Goal: Task Accomplishment & Management: Manage account settings

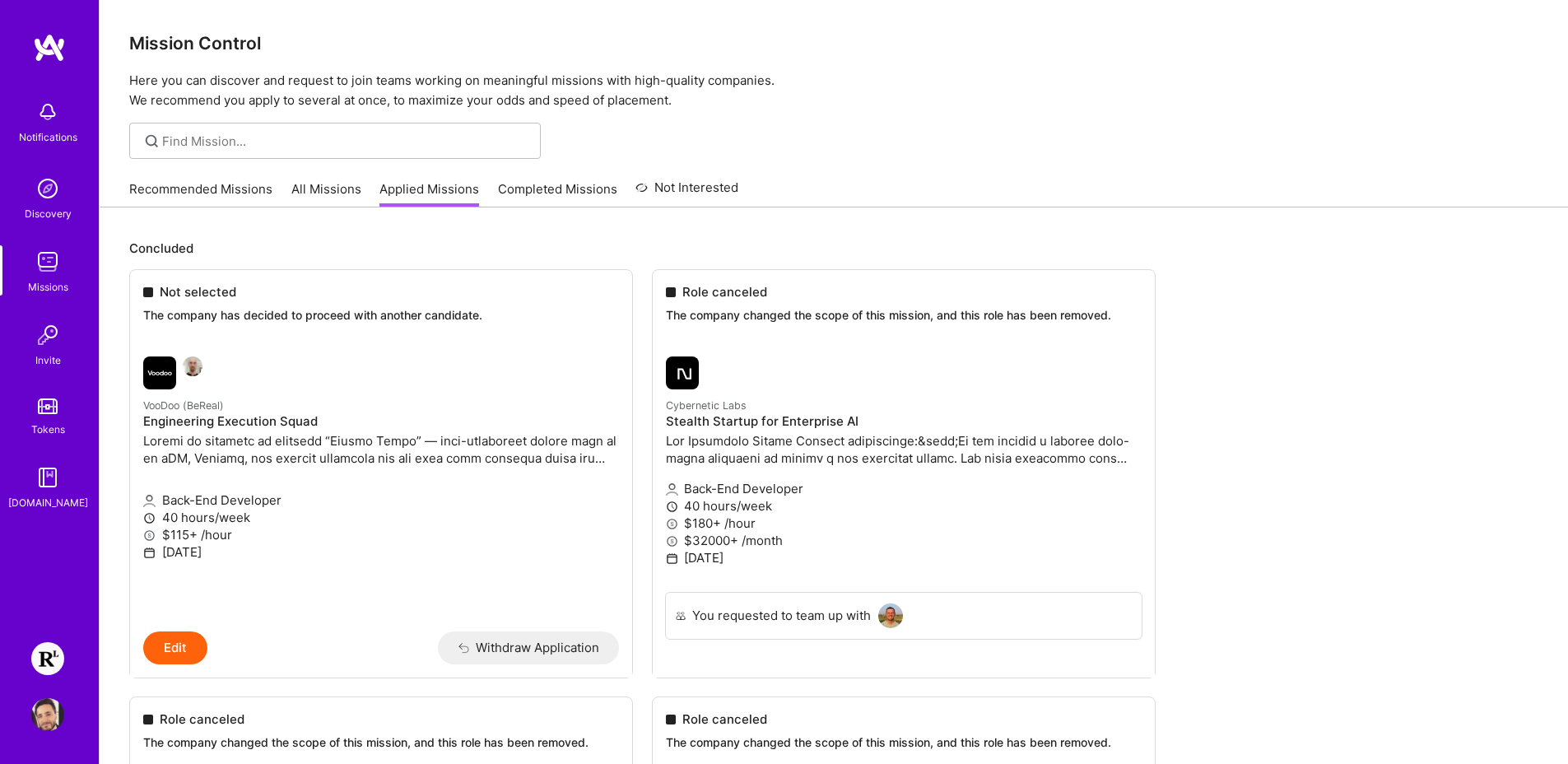
click at [54, 666] on img at bounding box center [47, 658] width 33 height 33
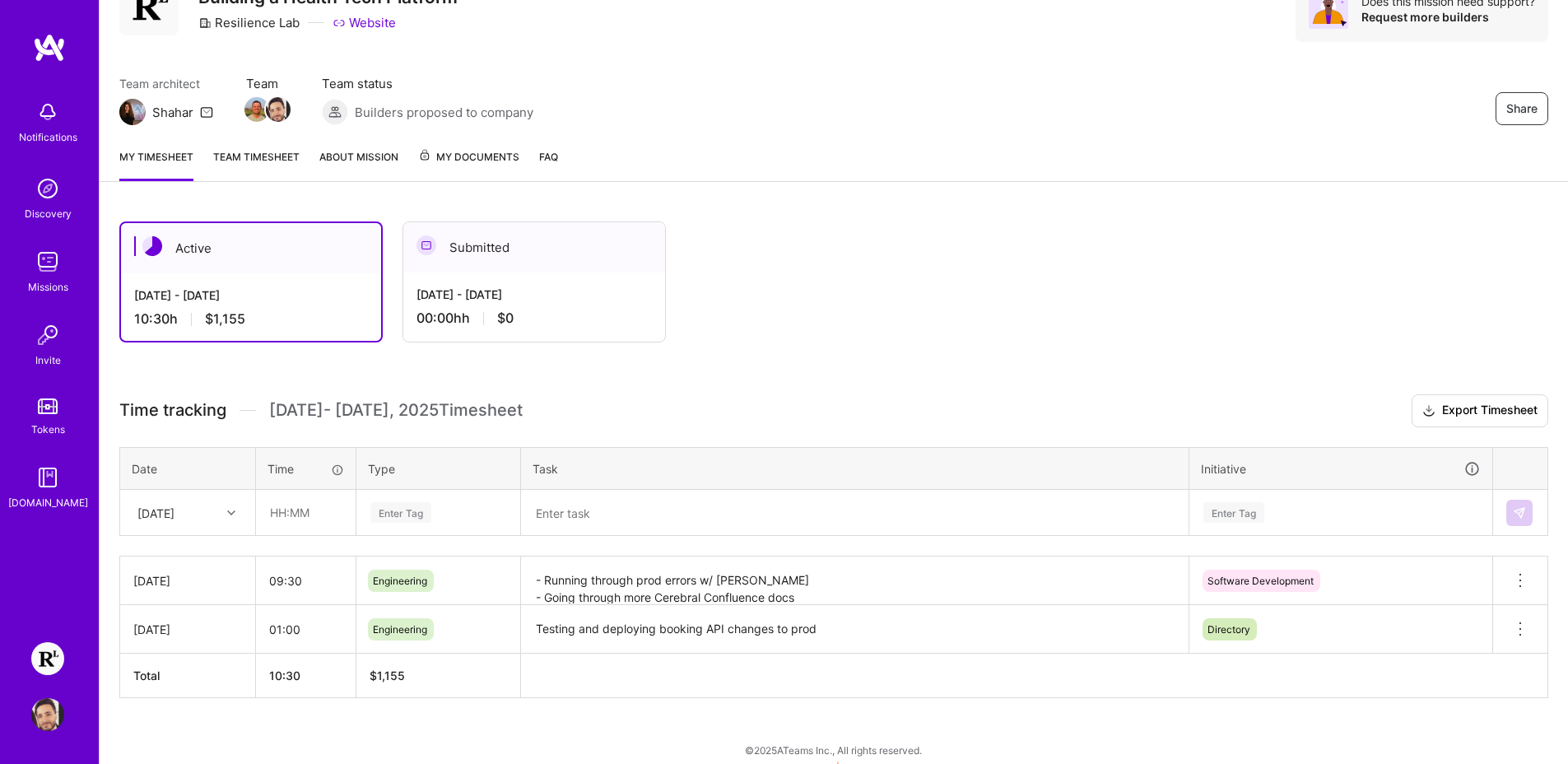
scroll to position [96, 0]
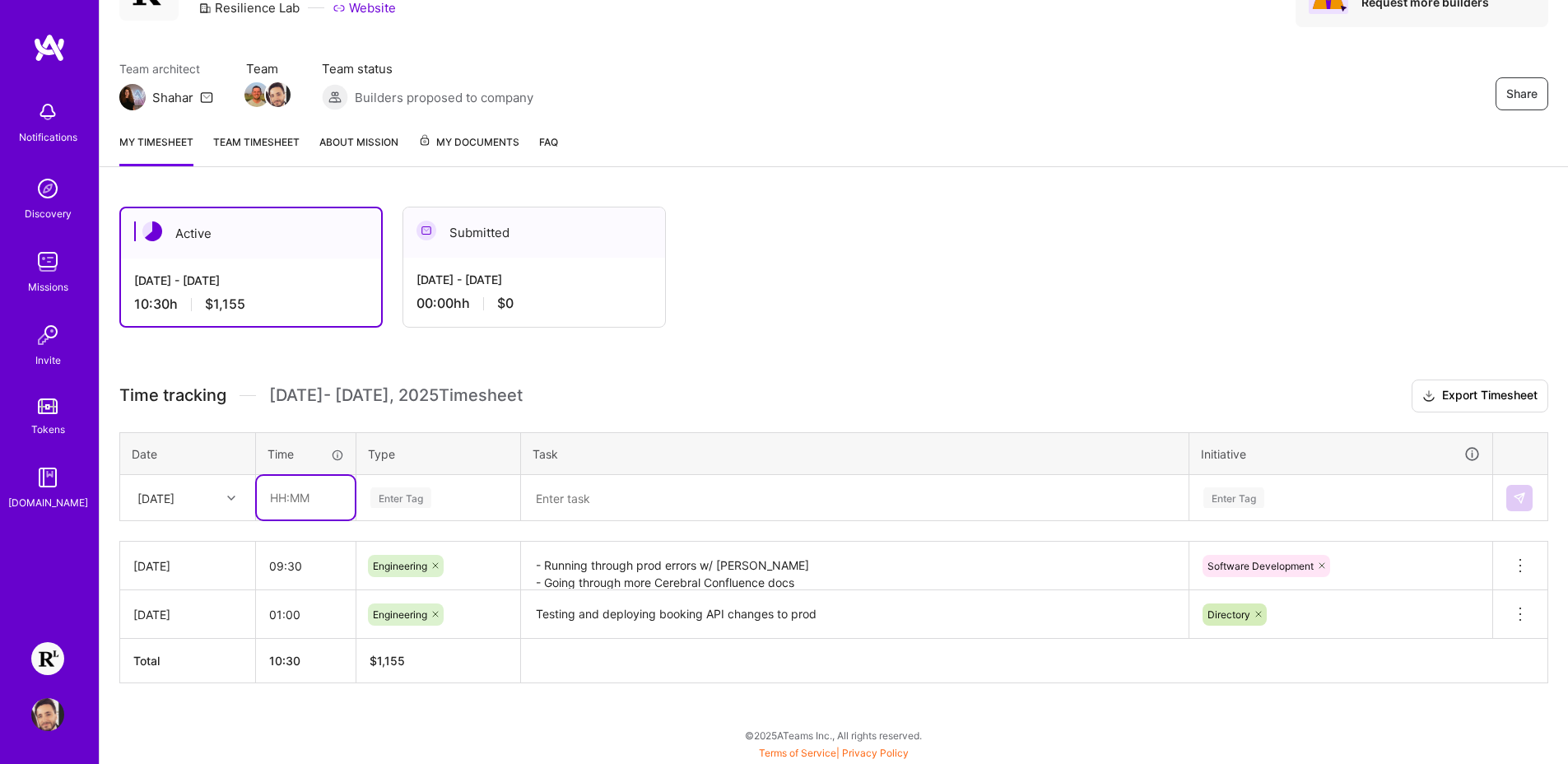
click at [323, 501] on input "text" at bounding box center [306, 497] width 98 height 44
type input "8"
type input "08:15"
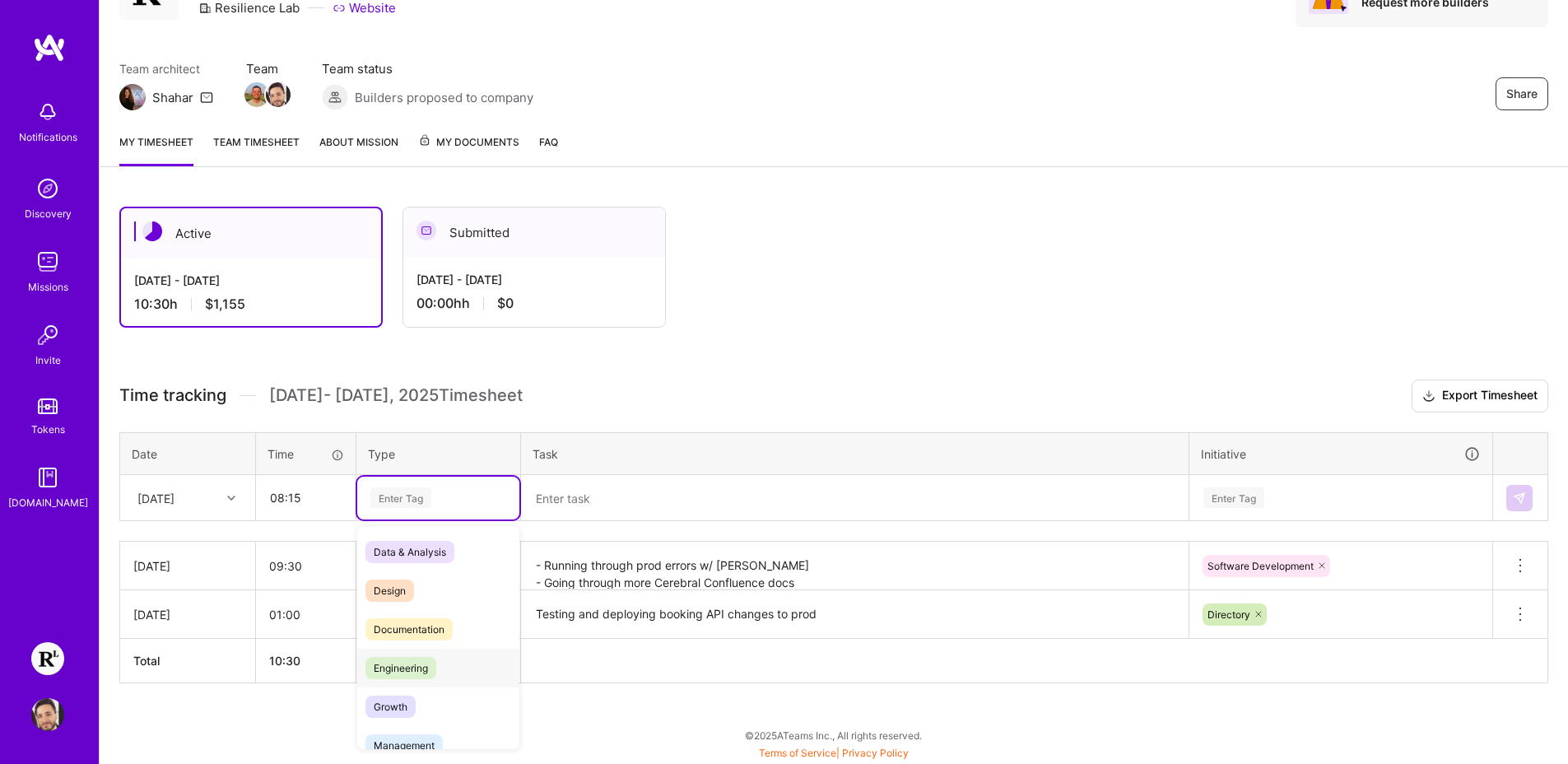
click at [383, 663] on span "Engineering" at bounding box center [401, 667] width 71 height 22
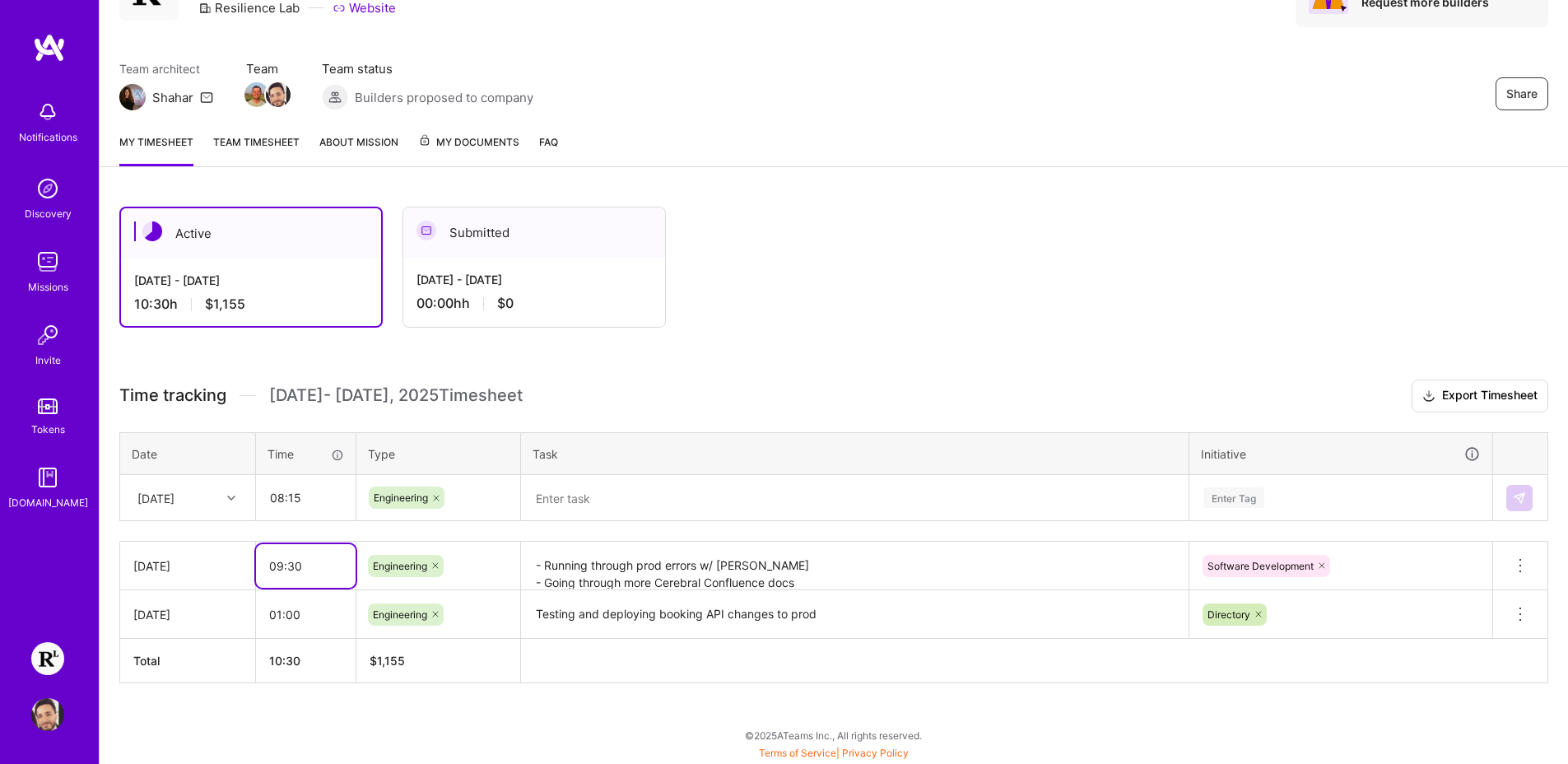
click at [311, 572] on input "09:30" at bounding box center [306, 566] width 100 height 44
click at [277, 567] on input "09:30" at bounding box center [306, 566] width 100 height 44
drag, startPoint x: 281, startPoint y: 567, endPoint x: 261, endPoint y: 566, distance: 20.0
click at [261, 566] on input "09:30" at bounding box center [306, 566] width 100 height 44
type input "10:30"
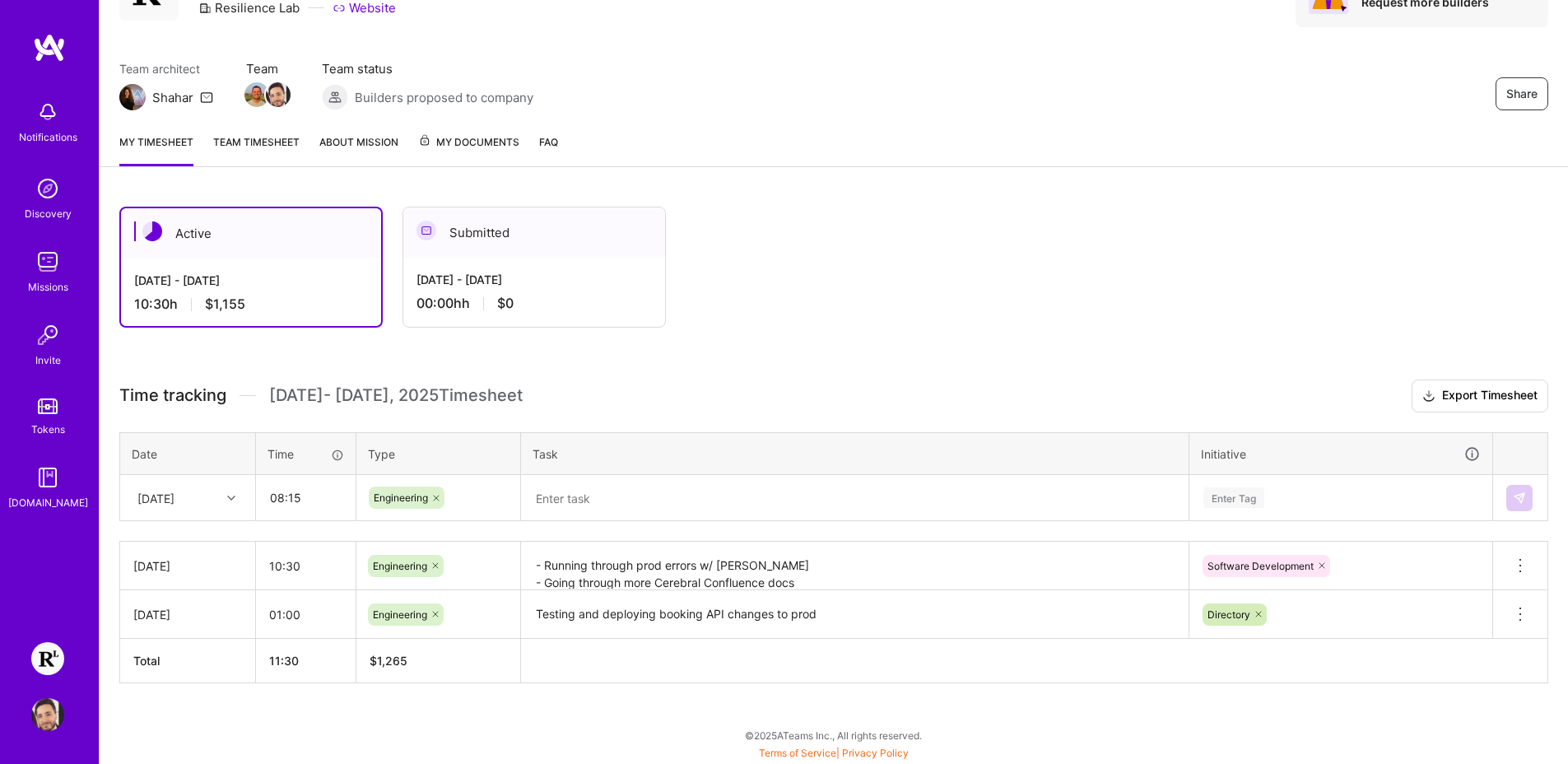
click at [568, 719] on div "Active [DATE] - [DATE] 10:30 h $1,155 Submitted [DATE] - [DATE] 00:00h h $0 Tim…" at bounding box center [833, 475] width 1468 height 577
click at [600, 489] on textarea at bounding box center [855, 498] width 664 height 43
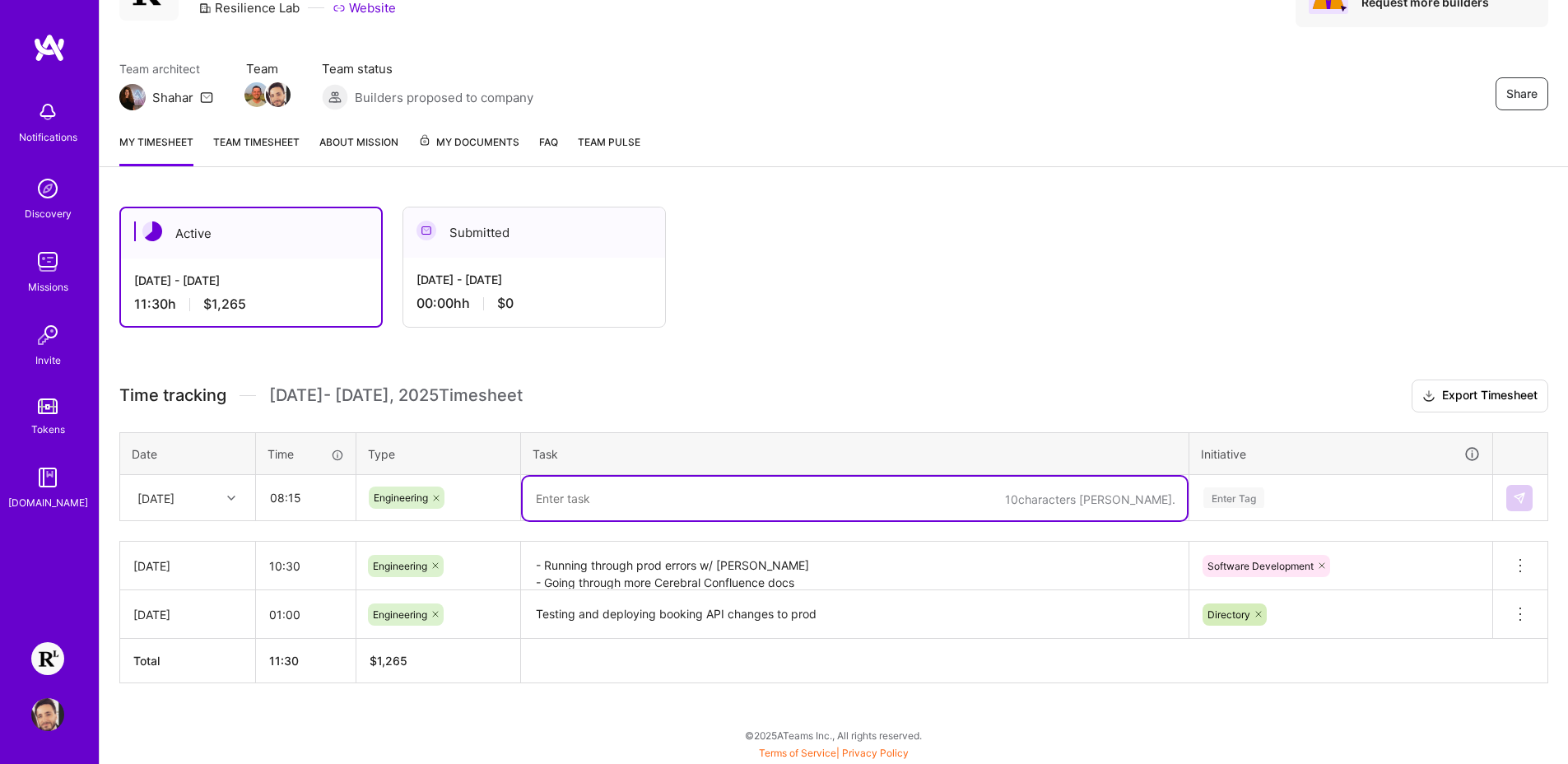
paste textarea "- Investigate missed meeting status updates for [PERSON_NAME] WTG sourced insur…"
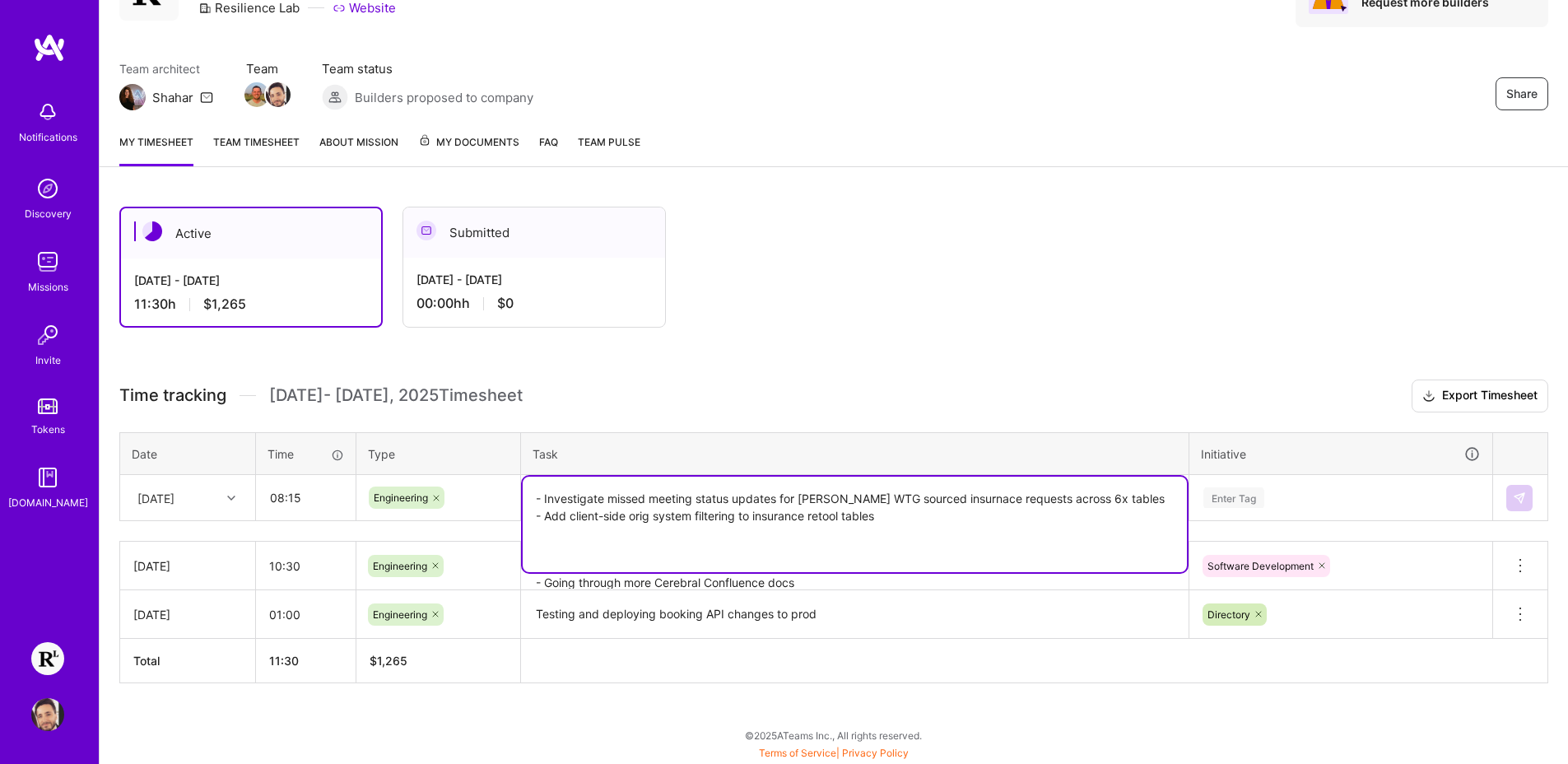
paste textarea "- Start setting up Cerebral accounts - Go through mandatory training"
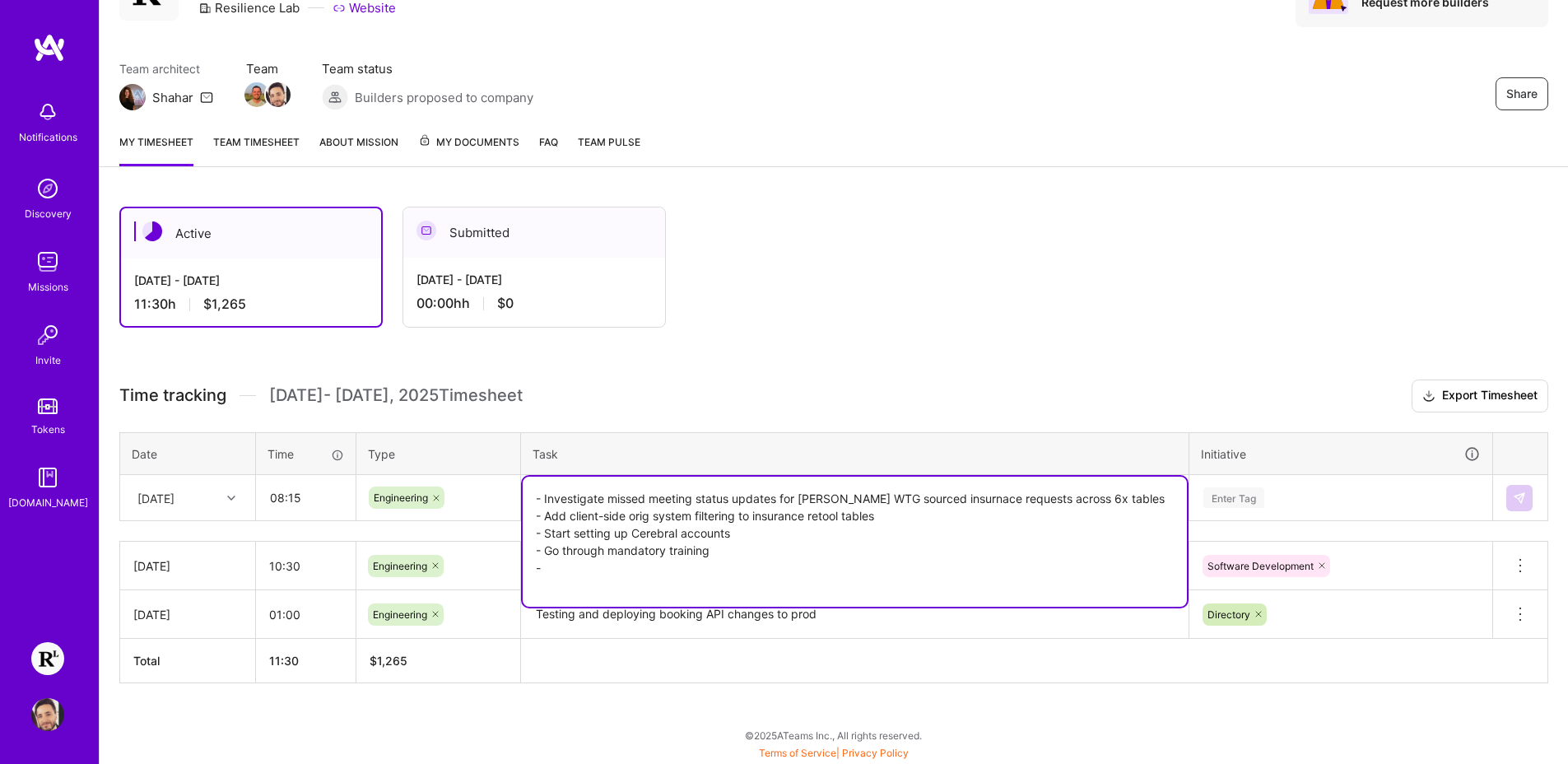
paste textarea "1:1 w/ Pradeep"
click at [548, 568] on textarea "- Investigate missed meeting status updates for [PERSON_NAME] WTG sourced insur…" at bounding box center [855, 542] width 664 height 130
type textarea "- Investigate missed meeting status updates for [PERSON_NAME] WTG sourced insur…"
click at [848, 651] on th at bounding box center [1034, 661] width 1027 height 44
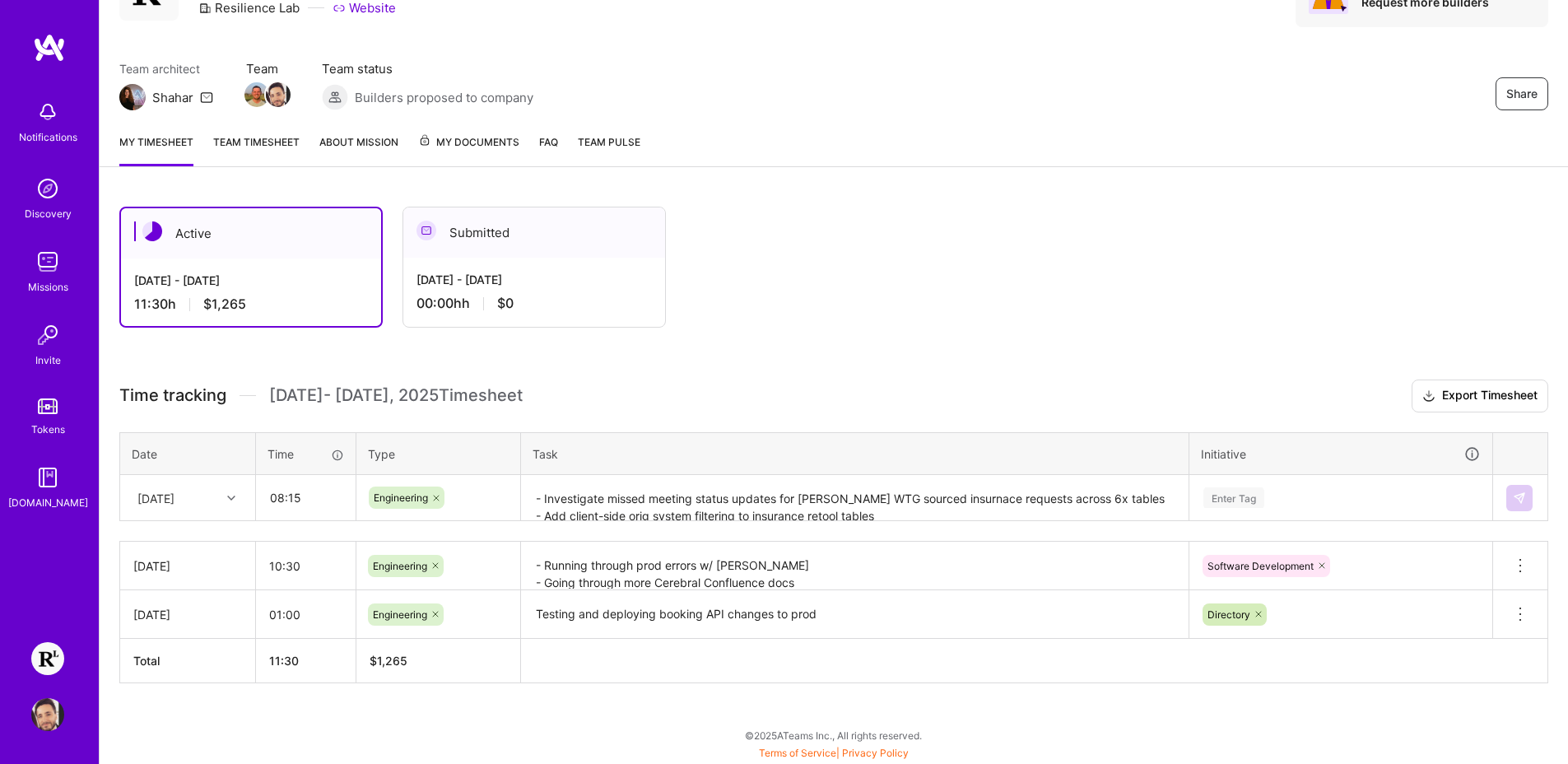
click at [1369, 501] on div "Enter Tag" at bounding box center [1340, 498] width 302 height 43
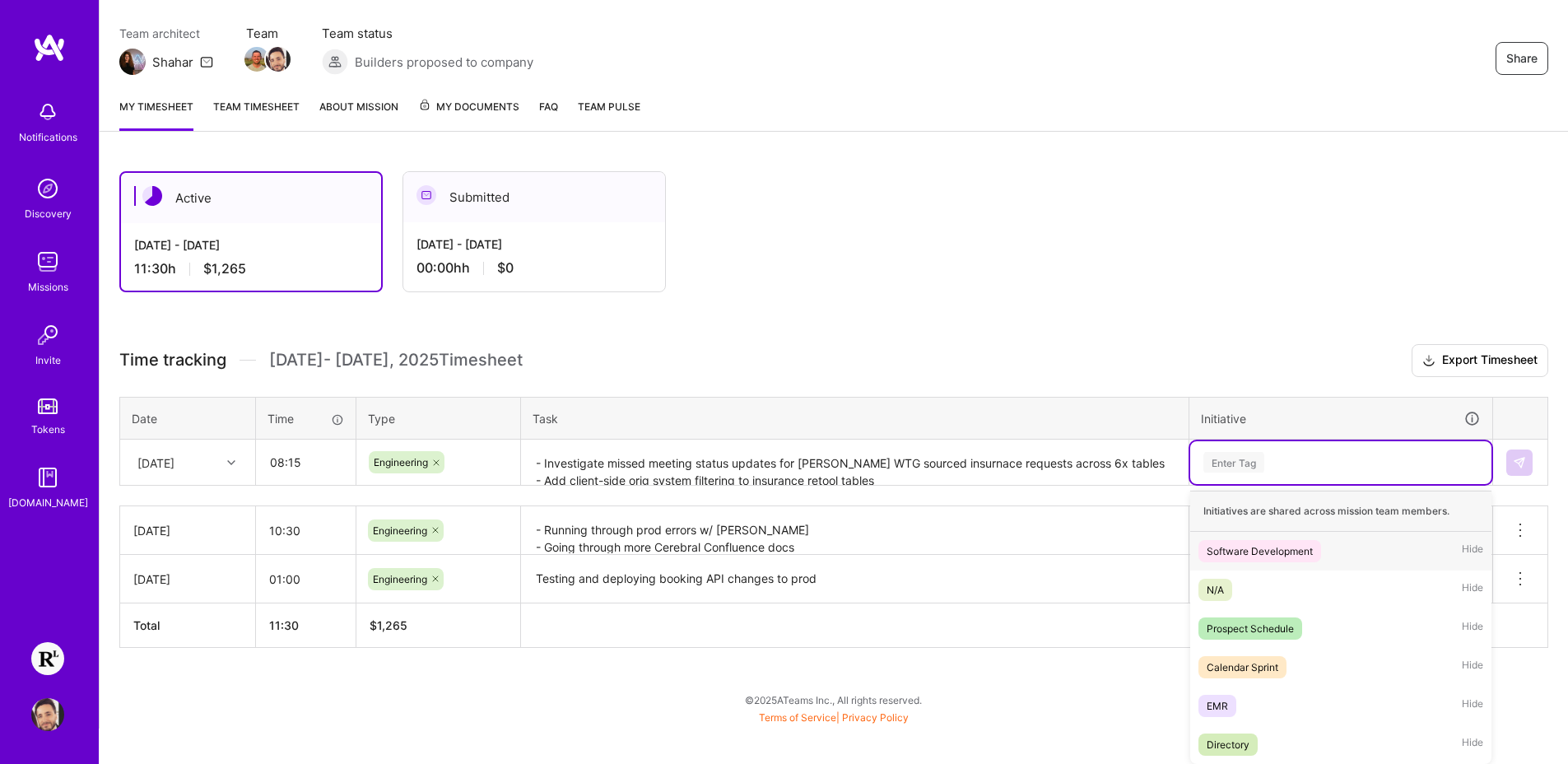
click at [1296, 558] on div "Software Development" at bounding box center [1258, 551] width 106 height 17
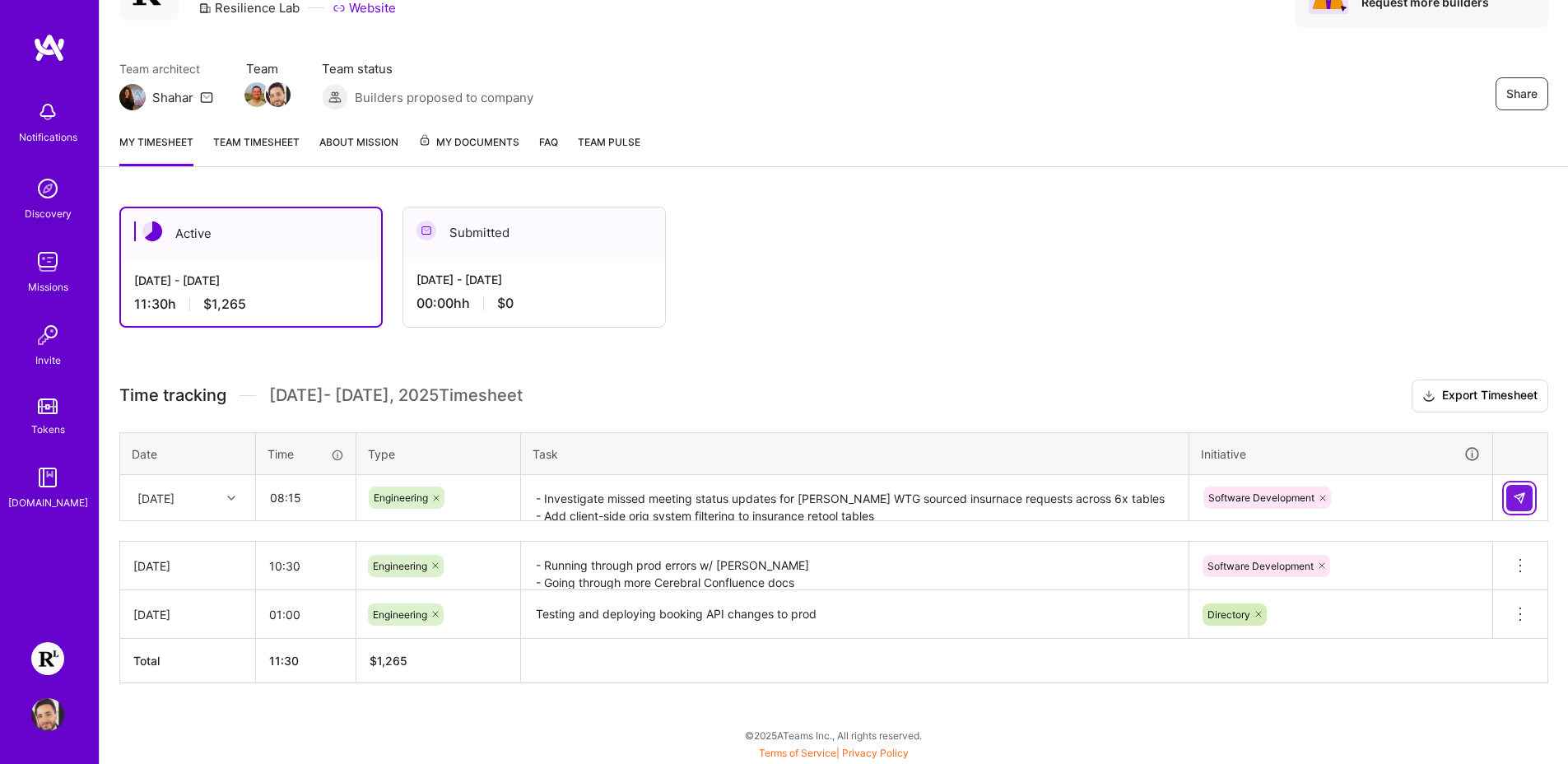
click at [1518, 493] on img at bounding box center [1519, 497] width 13 height 13
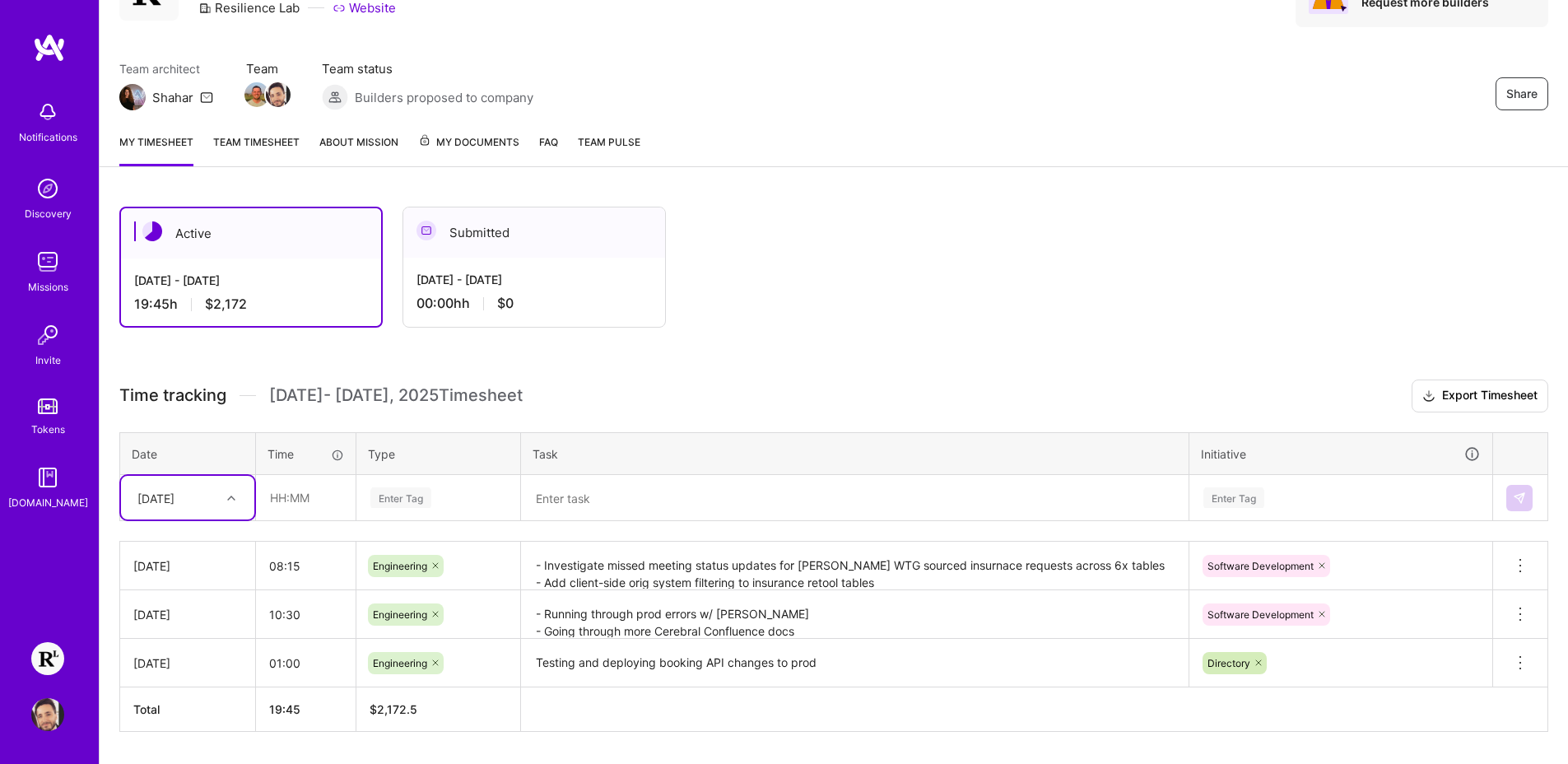
click at [1258, 662] on icon at bounding box center [1258, 663] width 5 height 5
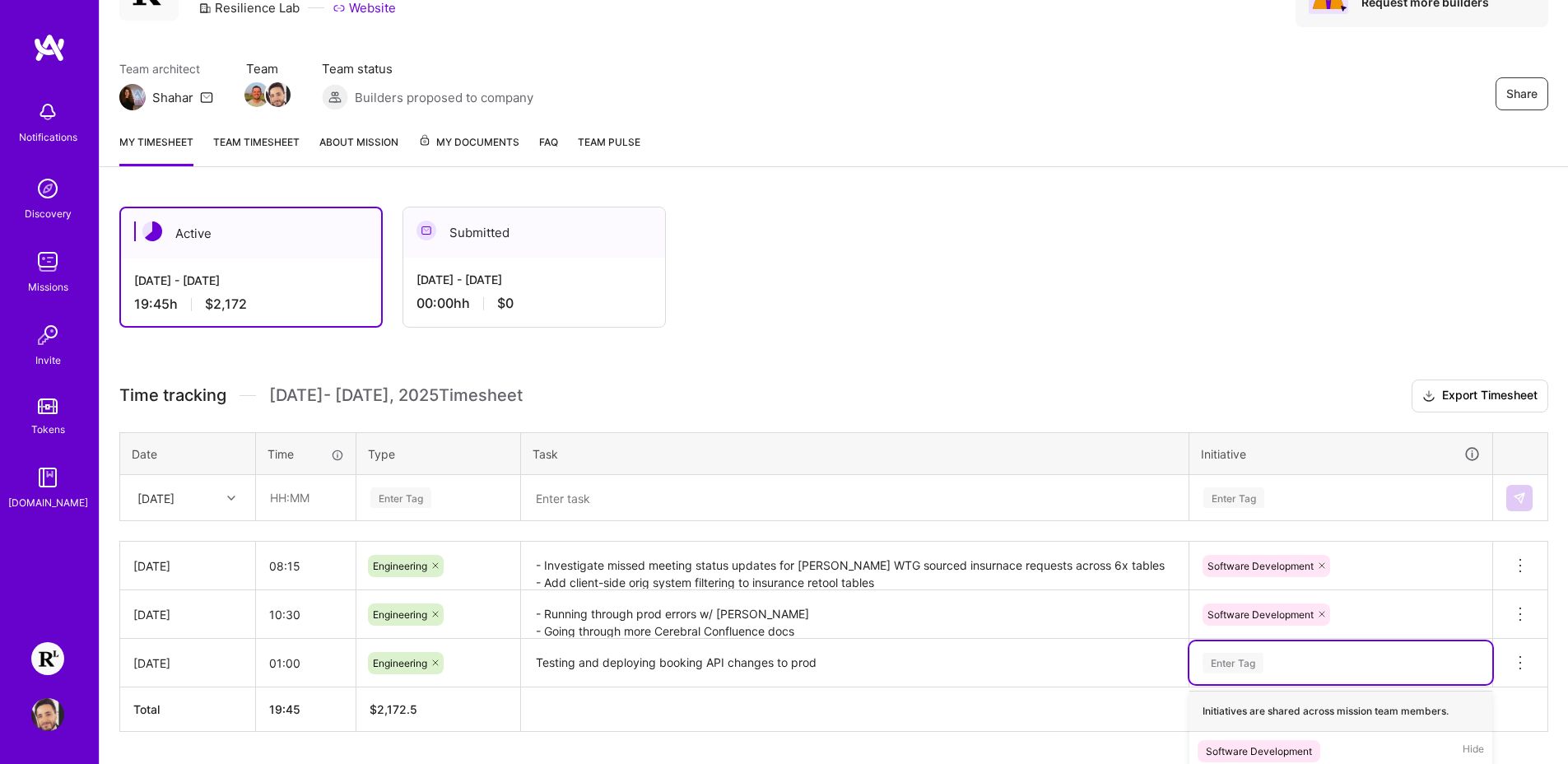
scroll to position [296, 0]
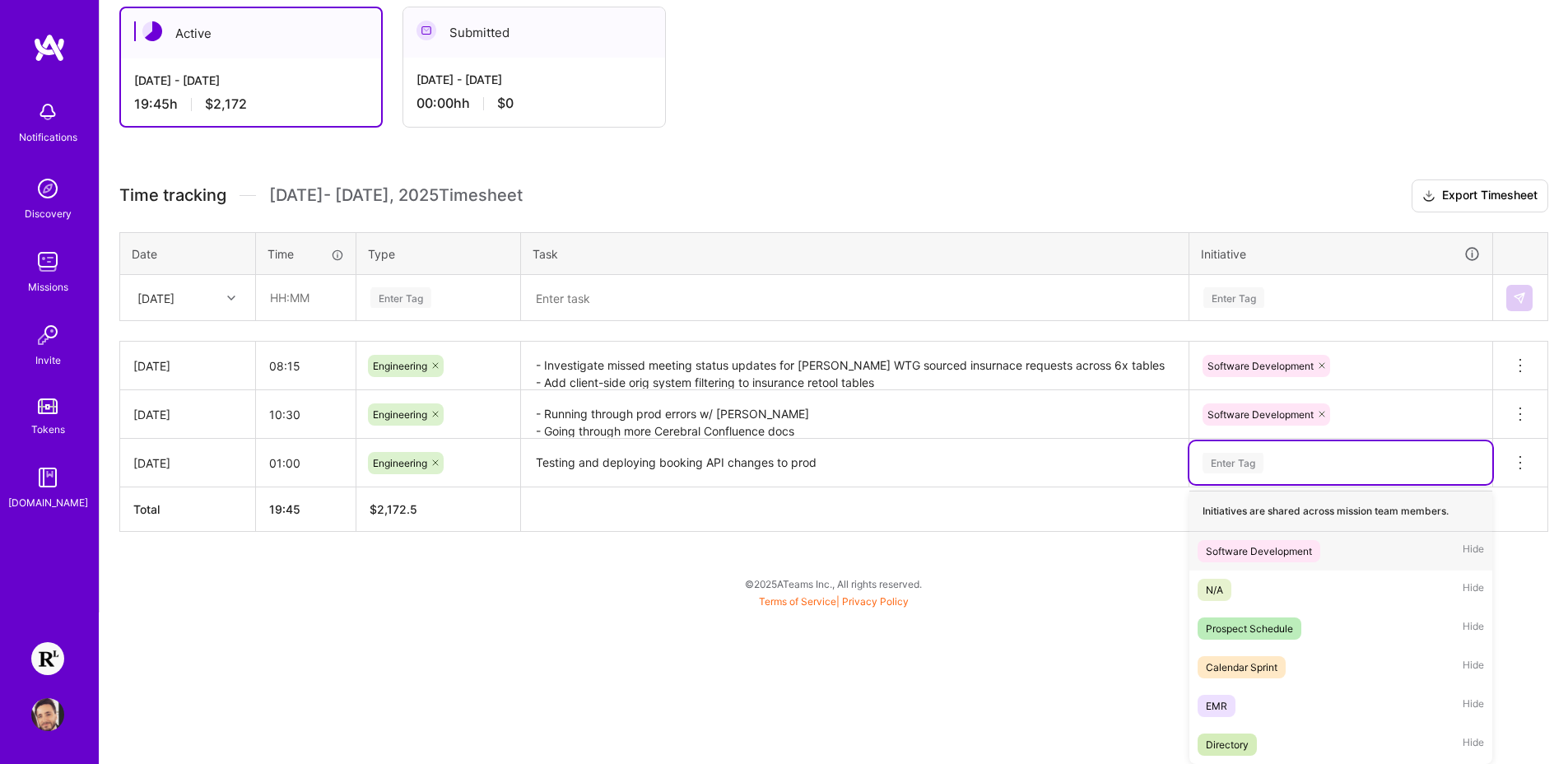
click at [1288, 552] on div "Software Development" at bounding box center [1258, 551] width 106 height 17
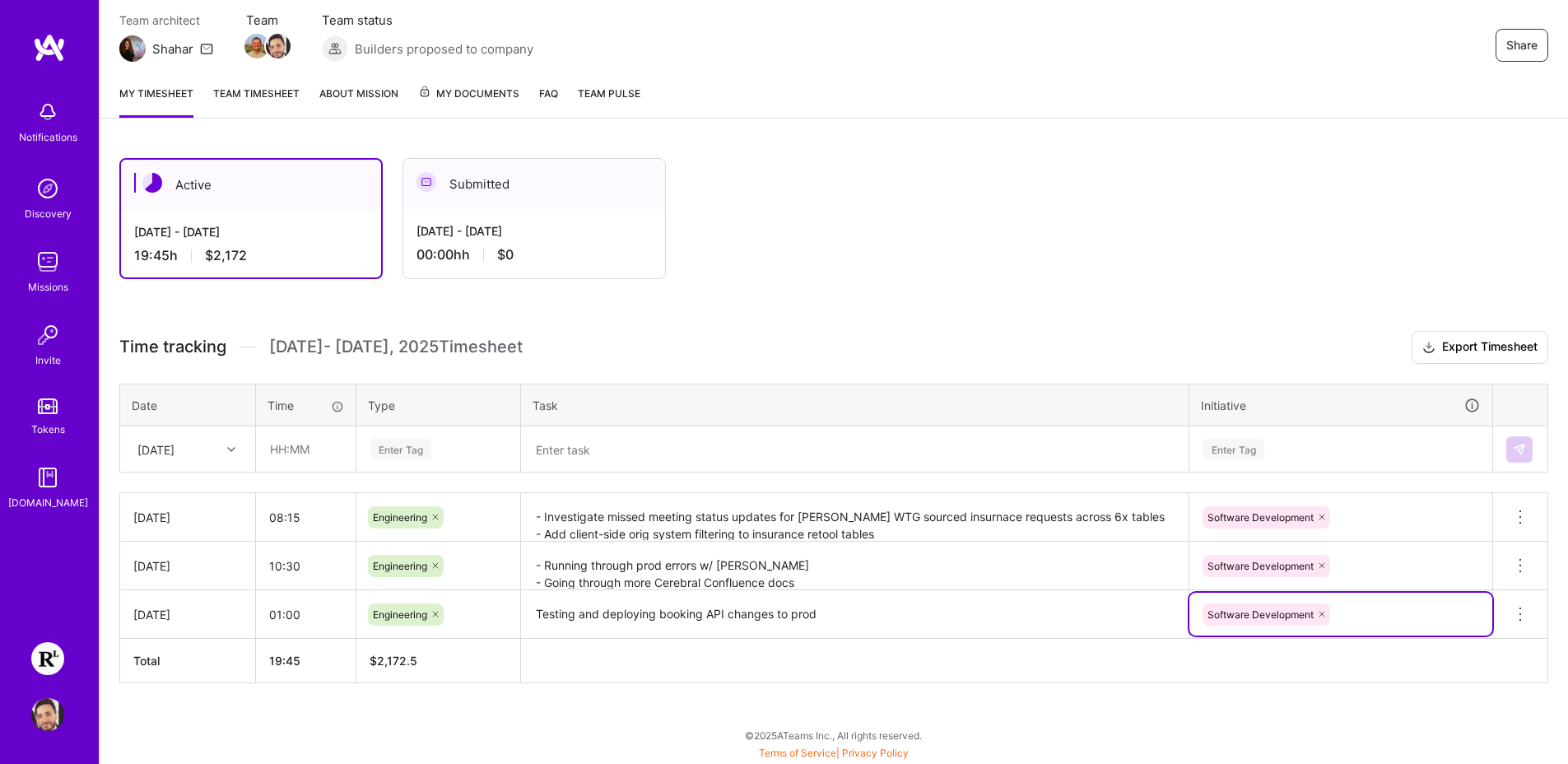
scroll to position [145, 0]
click at [1087, 685] on div "Active [DATE] - [DATE] 19:45 h $2,172 Submitted [DATE] - [DATE] 00:00h h $0 Tim…" at bounding box center [833, 450] width 1468 height 625
click at [250, 99] on link "Team timesheet" at bounding box center [256, 101] width 86 height 33
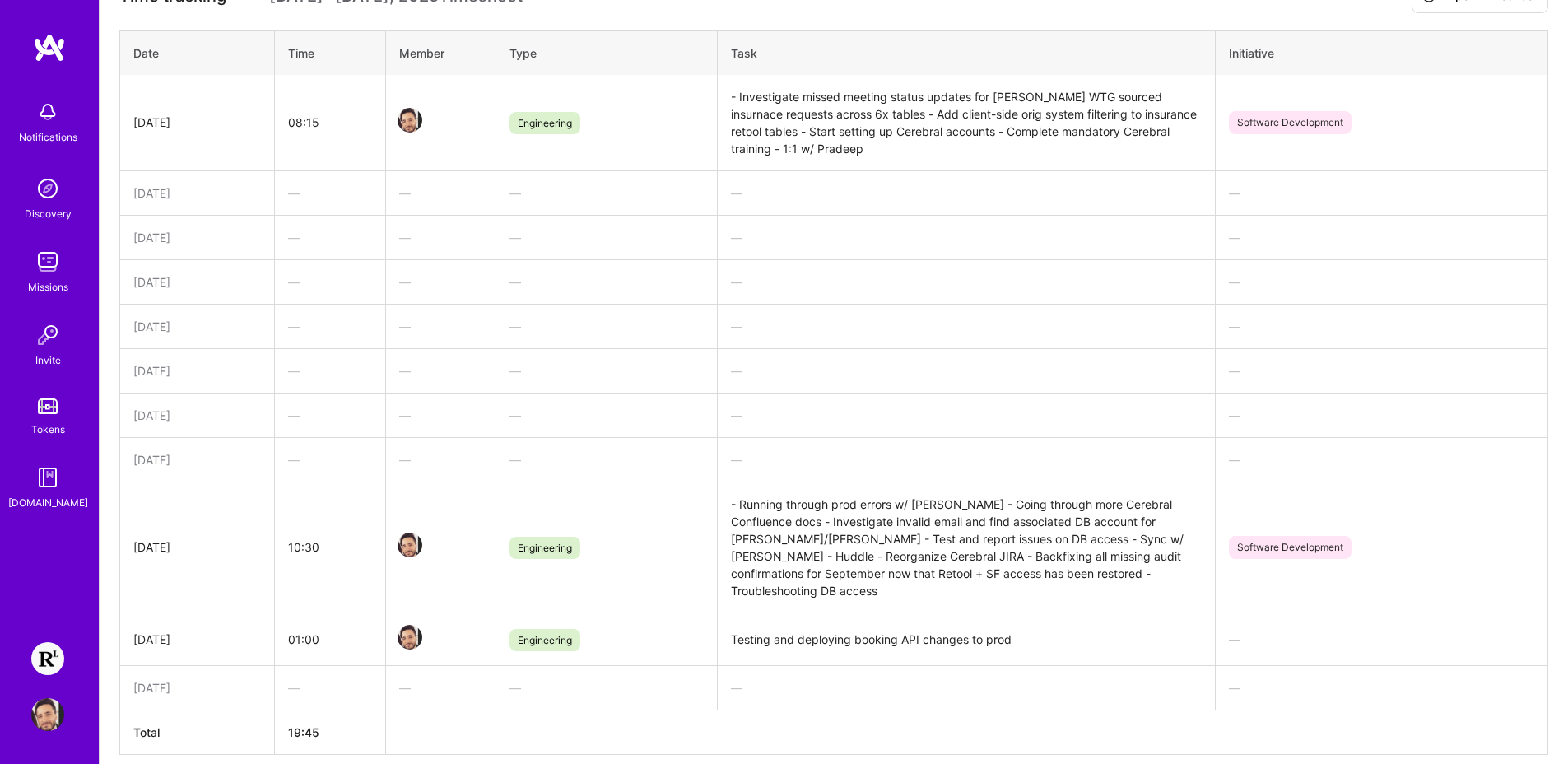
scroll to position [325, 0]
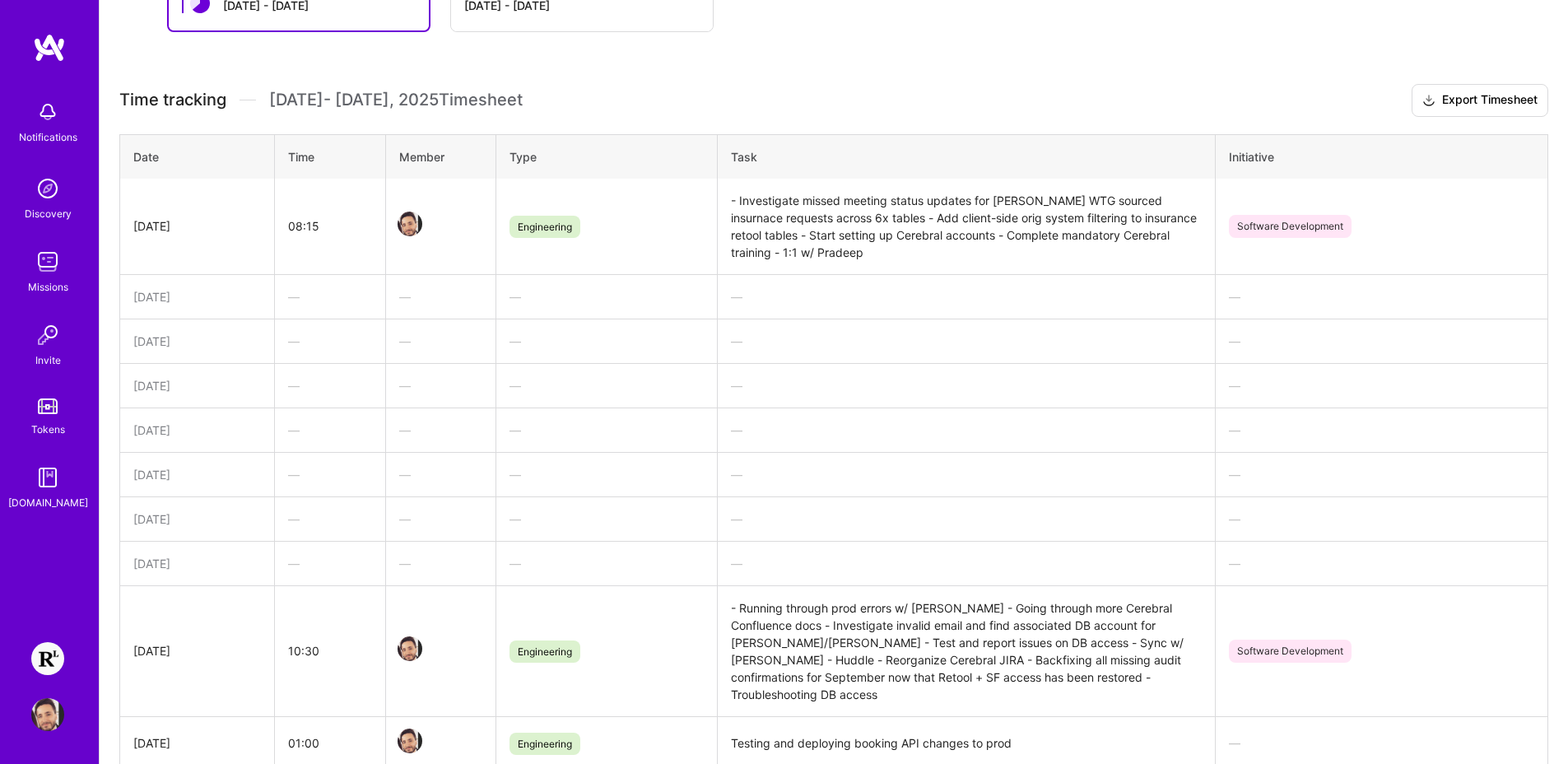
click at [889, 288] on div "—" at bounding box center [966, 296] width 470 height 17
click at [897, 239] on td "- Investigate missed meeting status updates for [PERSON_NAME] WTG sourced insur…" at bounding box center [967, 227] width 498 height 96
drag, startPoint x: 1058, startPoint y: 232, endPoint x: 1078, endPoint y: 254, distance: 29.7
click at [1078, 254] on td "- Investigate missed meeting status updates for [PERSON_NAME] WTG sourced insur…" at bounding box center [967, 227] width 498 height 96
click at [1043, 254] on td "- Investigate missed meeting status updates for [PERSON_NAME] WTG sourced insur…" at bounding box center [967, 227] width 498 height 96
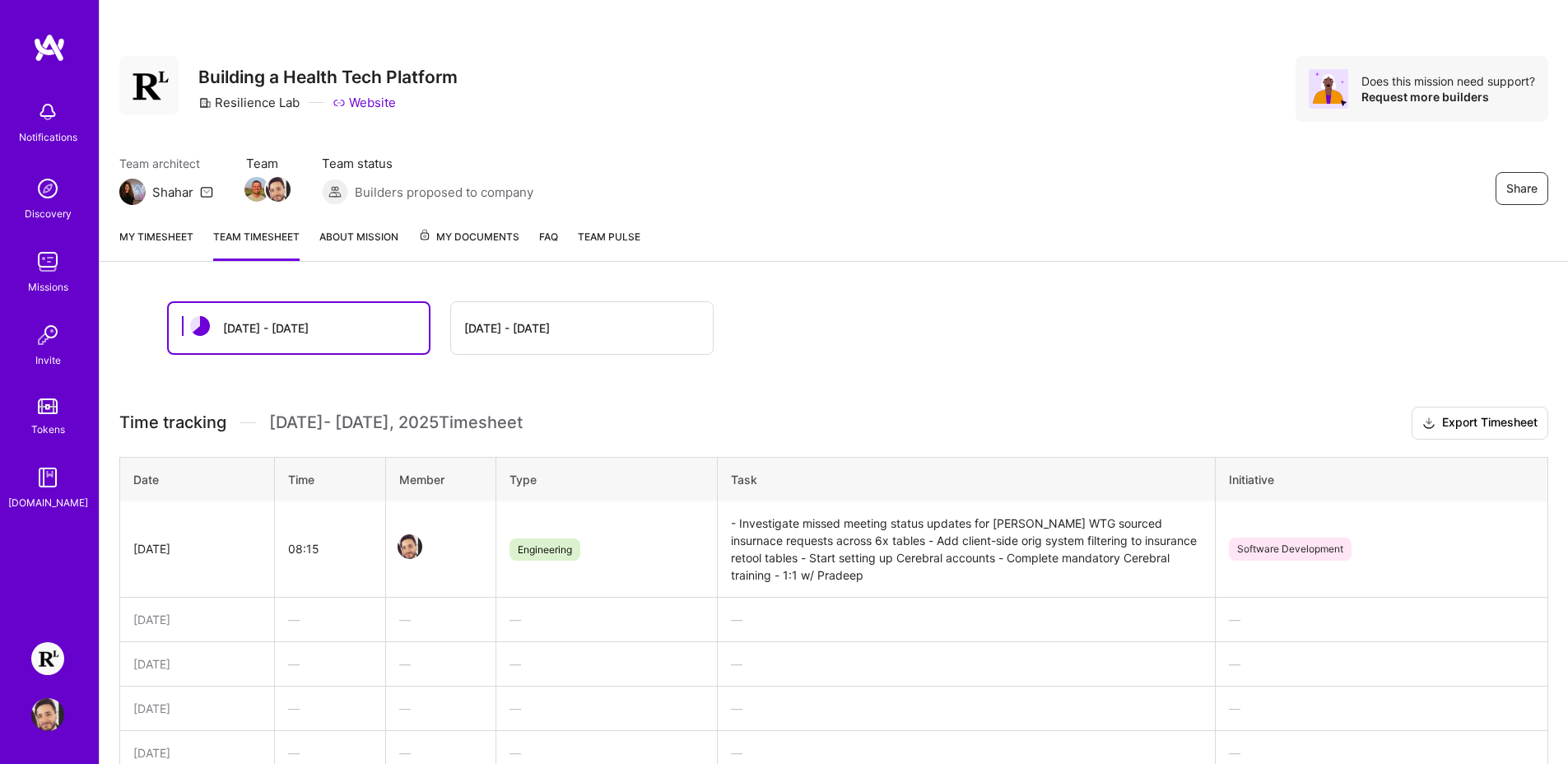
scroll to position [0, 0]
click at [132, 233] on link "My timesheet" at bounding box center [156, 245] width 74 height 33
